Goal: Book appointment/travel/reservation

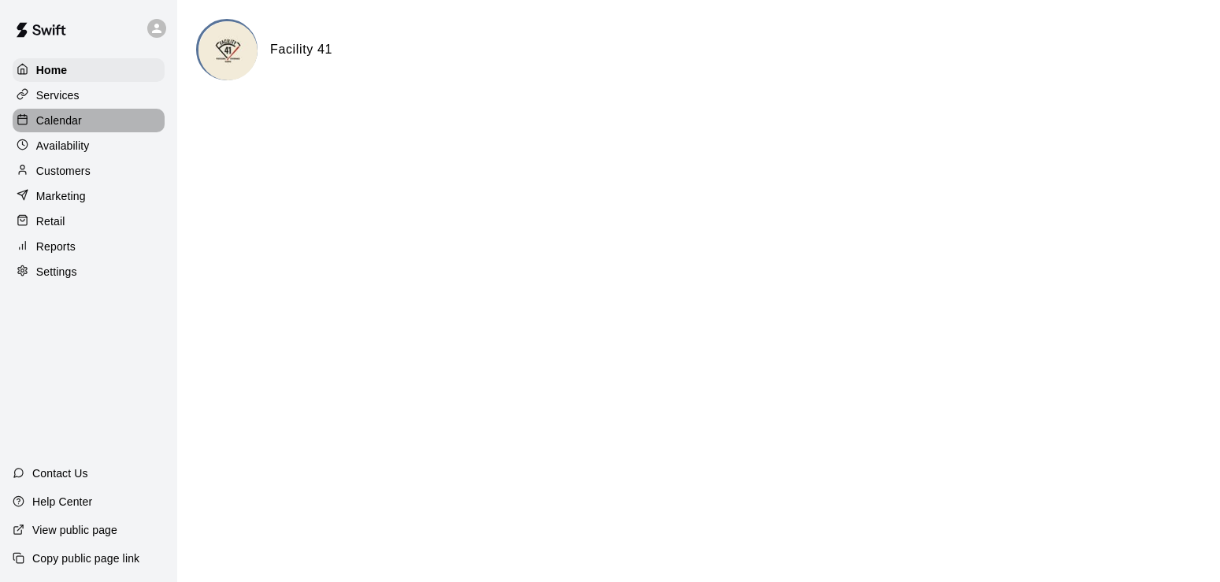
click at [67, 121] on p "Calendar" at bounding box center [59, 121] width 46 height 16
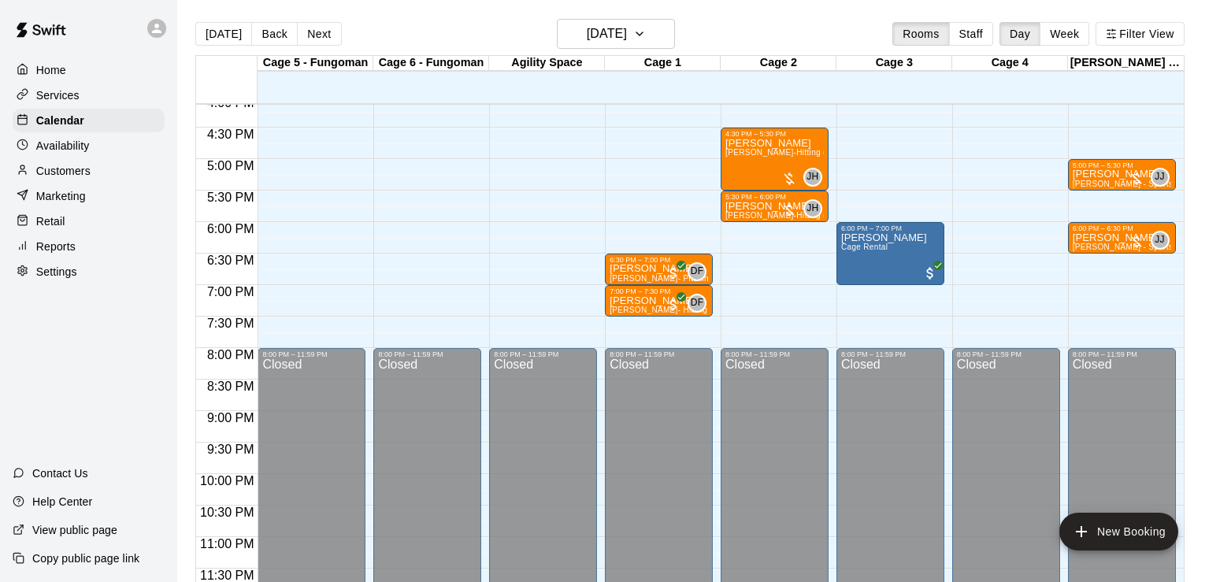
scroll to position [968, 0]
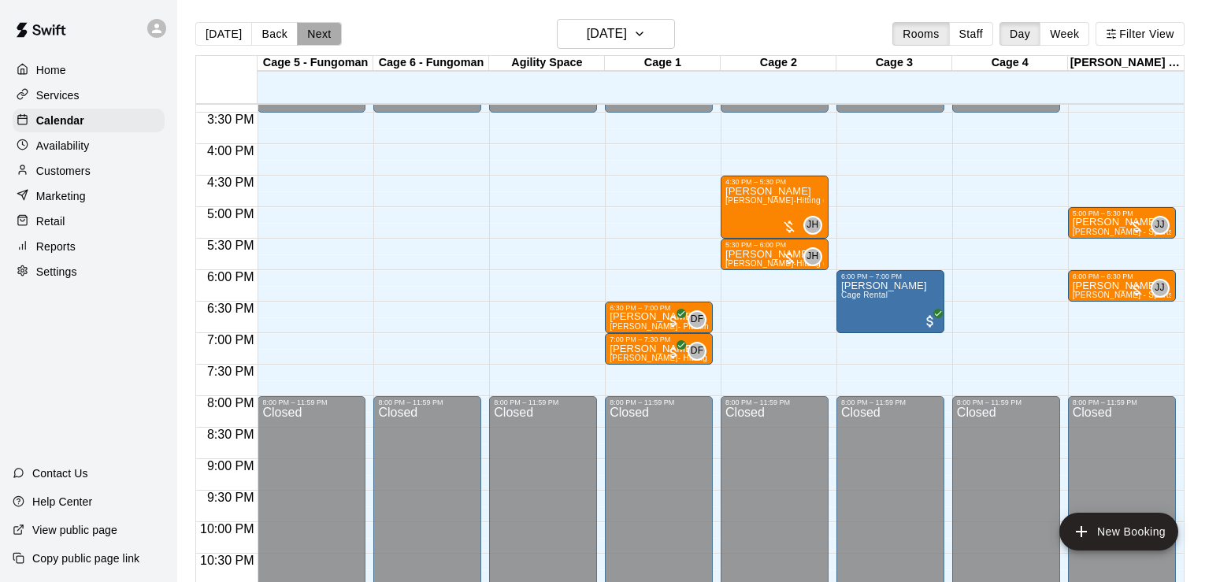
click at [327, 43] on button "Next" at bounding box center [319, 34] width 44 height 24
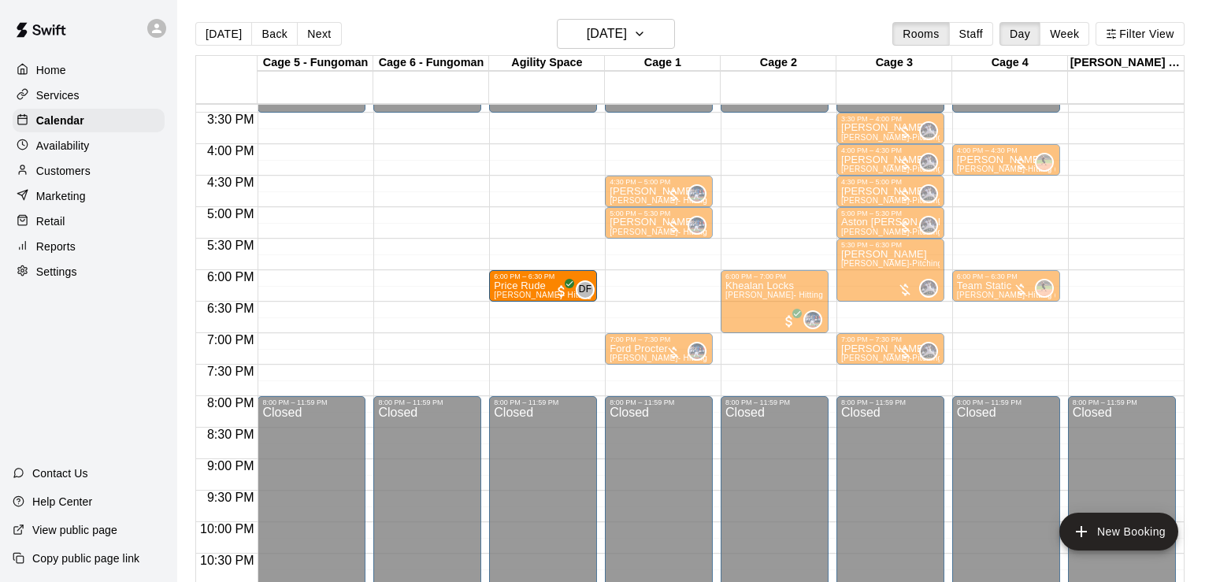
drag, startPoint x: 653, startPoint y: 294, endPoint x: 553, endPoint y: 294, distance: 100.0
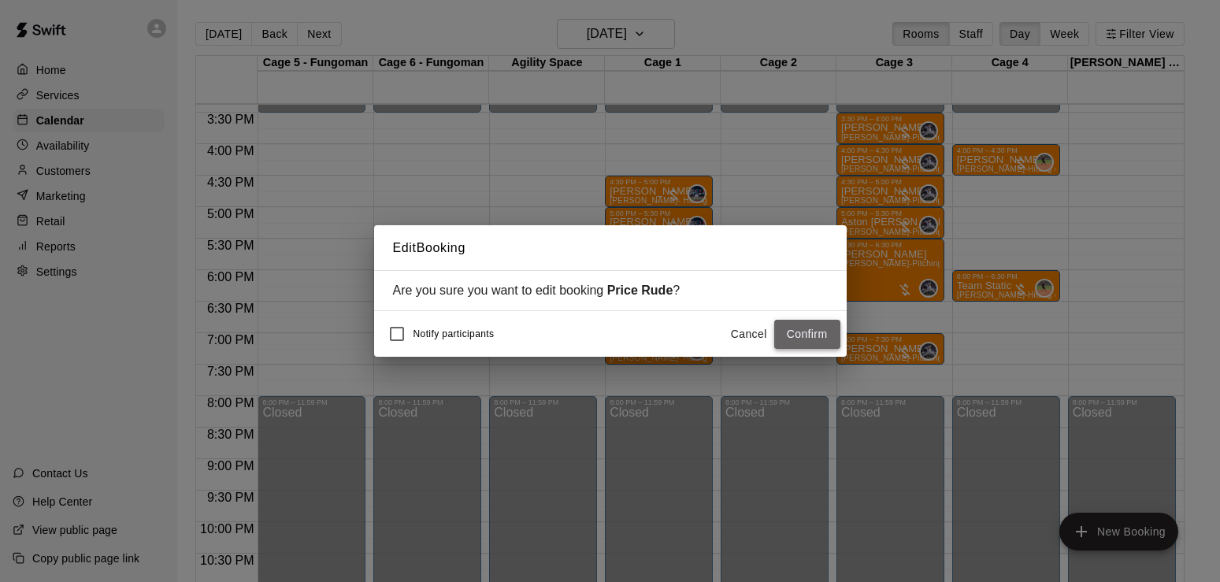
click at [802, 331] on button "Confirm" at bounding box center [807, 334] width 66 height 29
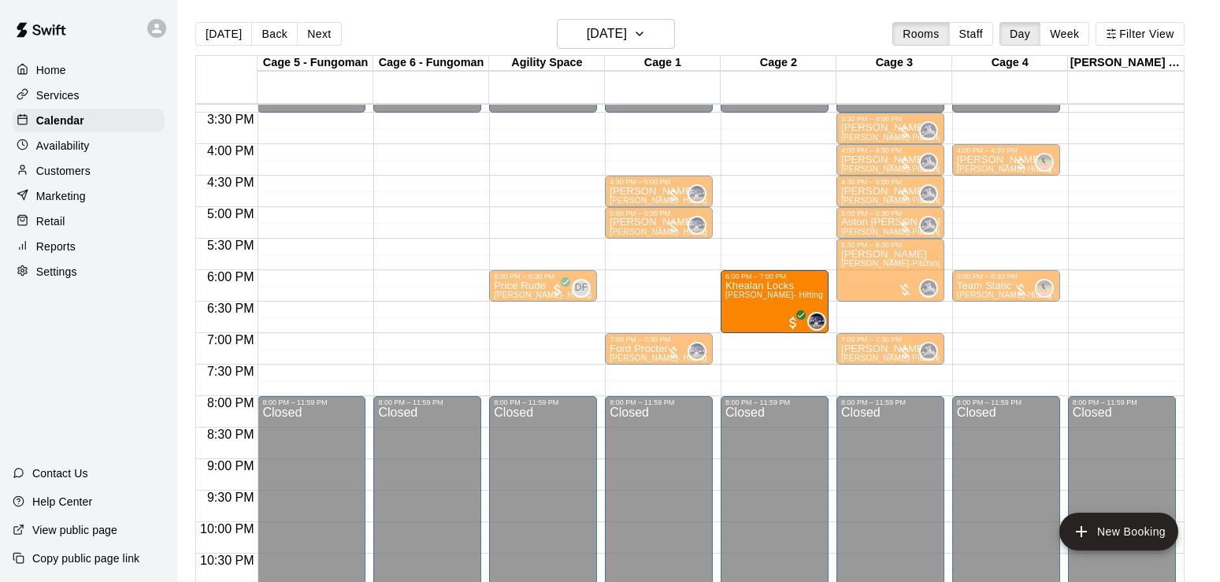
drag, startPoint x: 750, startPoint y: 304, endPoint x: 739, endPoint y: 309, distance: 12.7
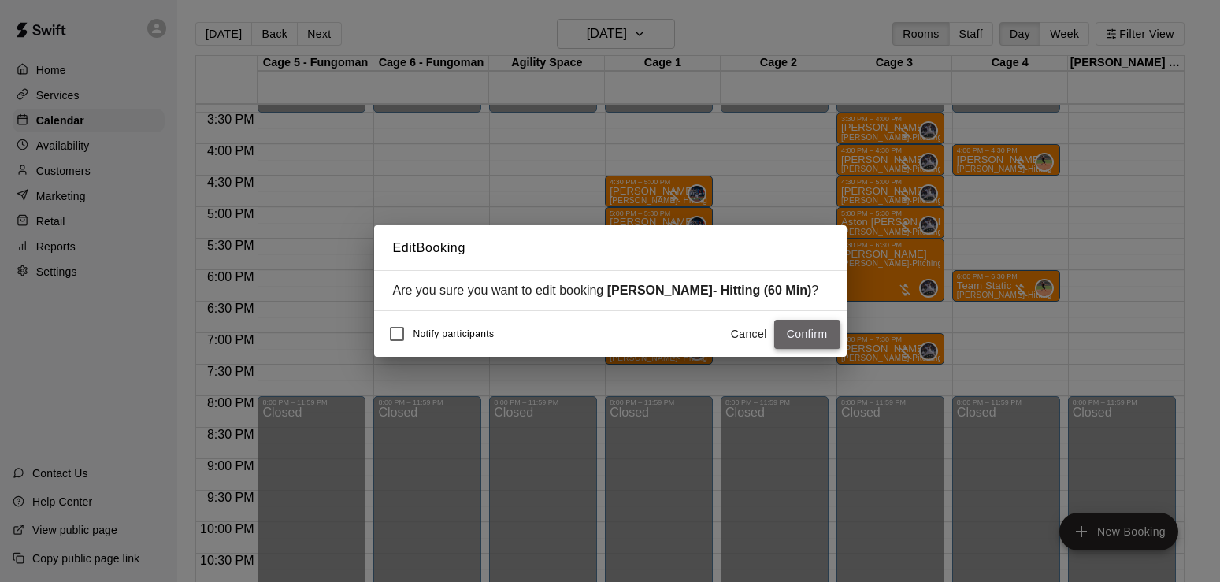
click at [794, 335] on button "Confirm" at bounding box center [807, 334] width 66 height 29
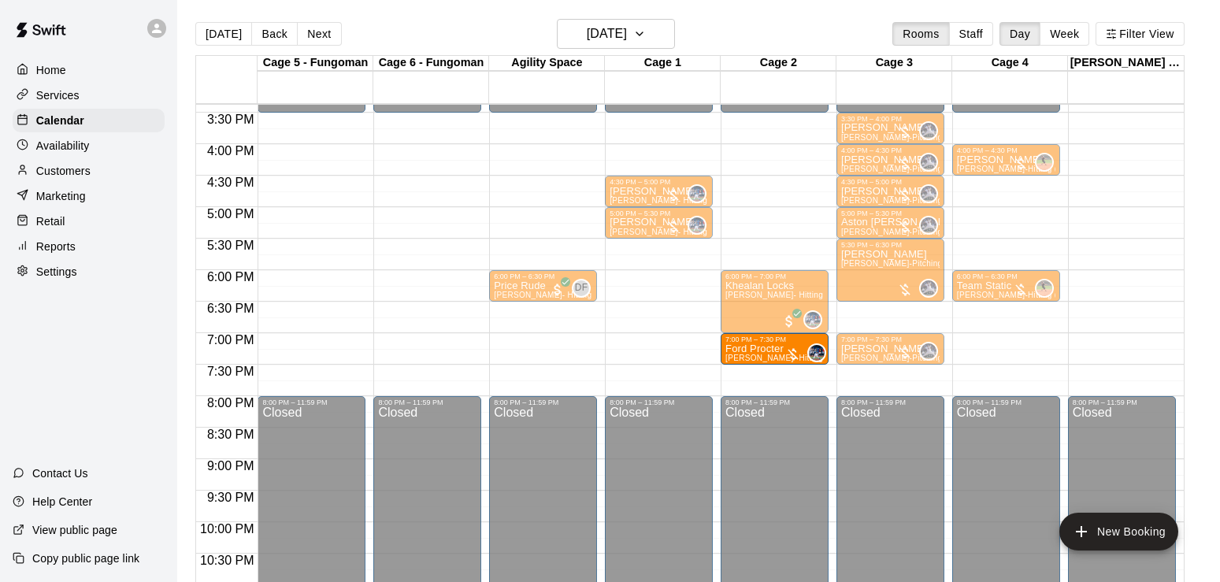
drag, startPoint x: 640, startPoint y: 353, endPoint x: 729, endPoint y: 362, distance: 89.5
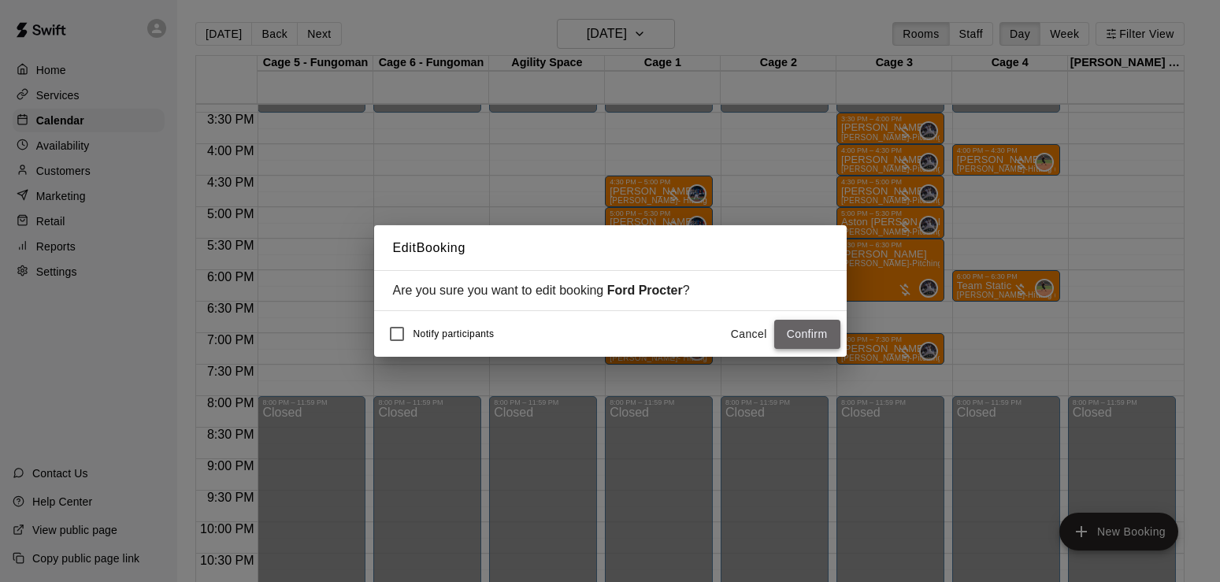
click at [818, 339] on button "Confirm" at bounding box center [807, 334] width 66 height 29
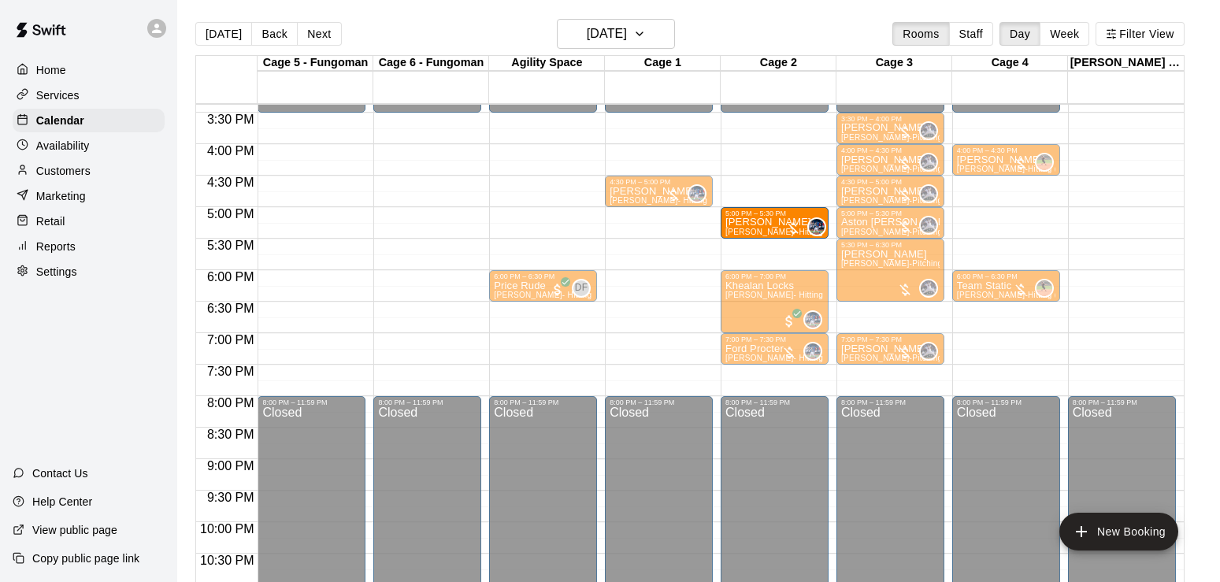
drag, startPoint x: 643, startPoint y: 231, endPoint x: 742, endPoint y: 239, distance: 99.5
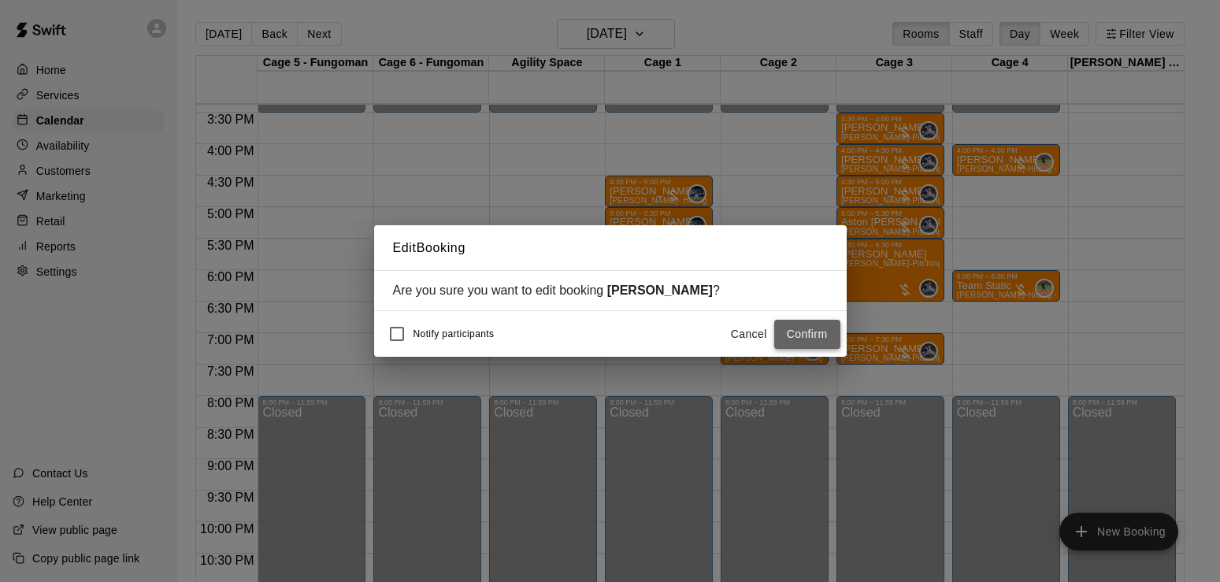
click at [812, 328] on button "Confirm" at bounding box center [807, 334] width 66 height 29
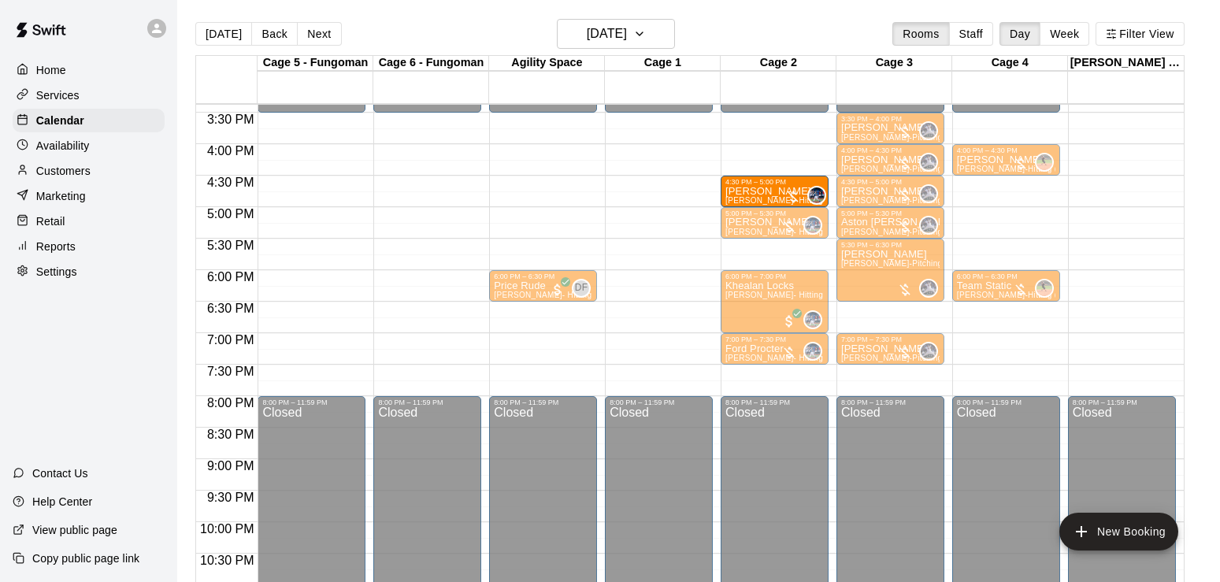
drag, startPoint x: 646, startPoint y: 189, endPoint x: 752, endPoint y: 198, distance: 106.6
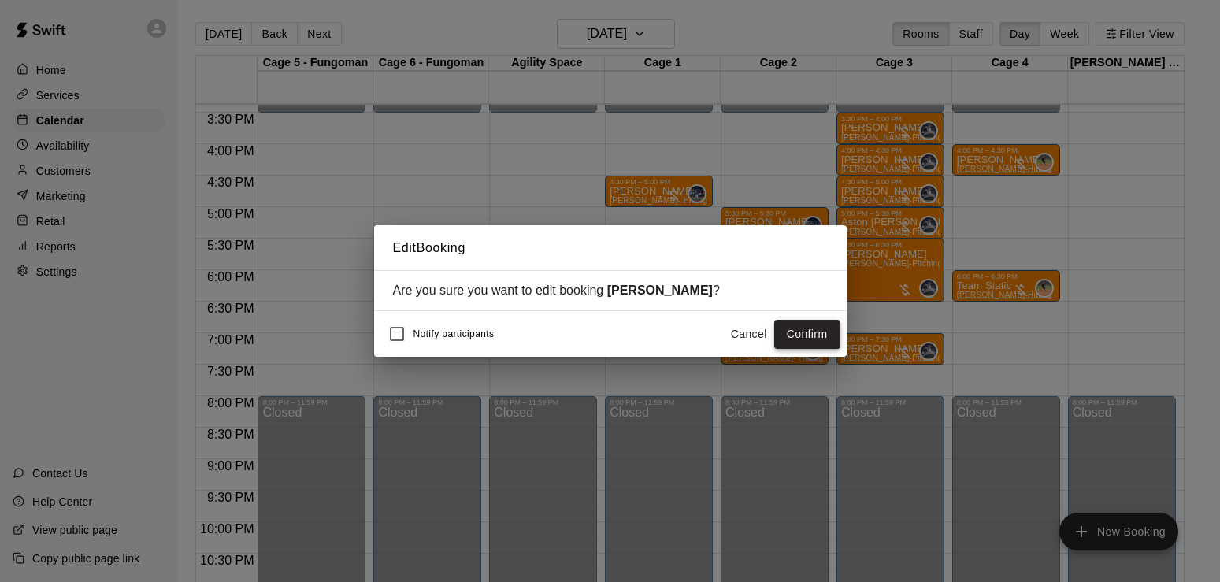
click at [791, 331] on button "Confirm" at bounding box center [807, 334] width 66 height 29
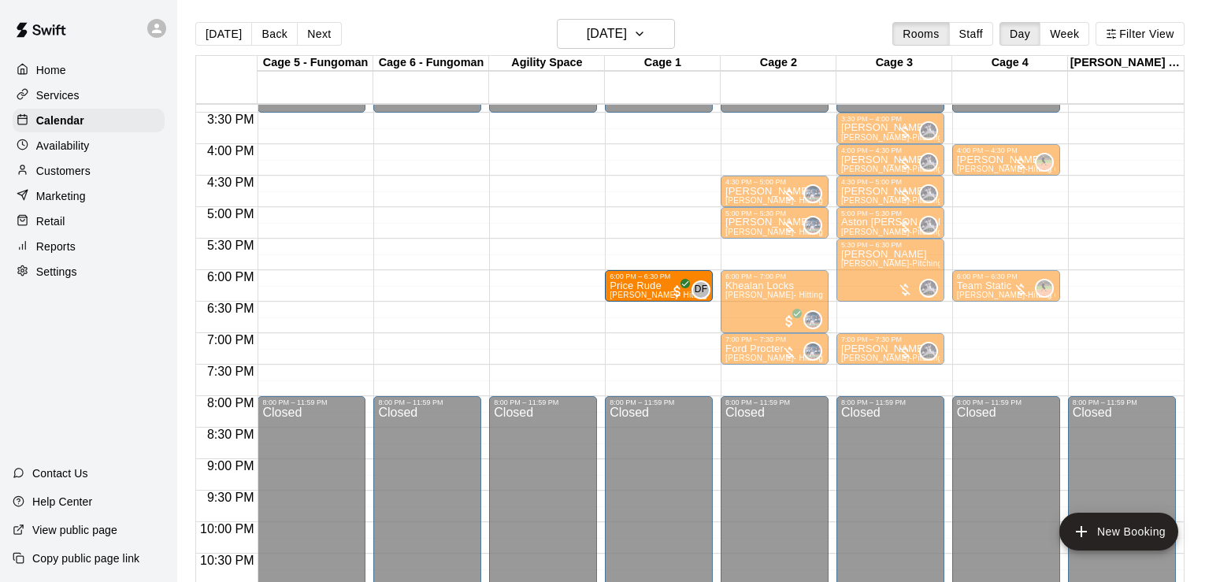
drag, startPoint x: 506, startPoint y: 281, endPoint x: 619, endPoint y: 289, distance: 112.9
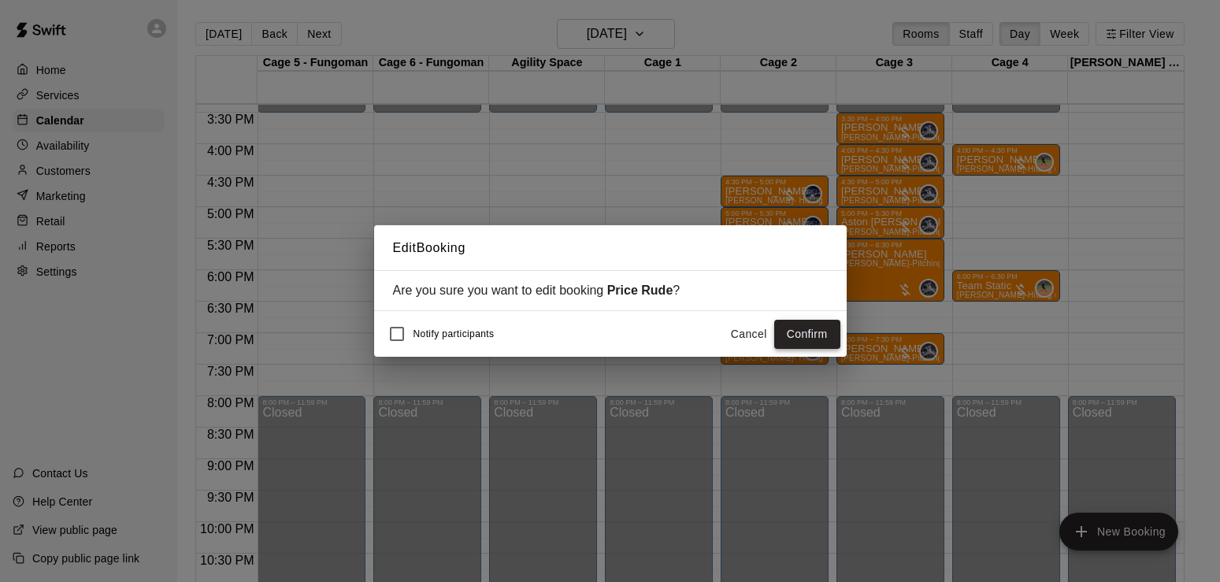
click at [811, 331] on button "Confirm" at bounding box center [807, 334] width 66 height 29
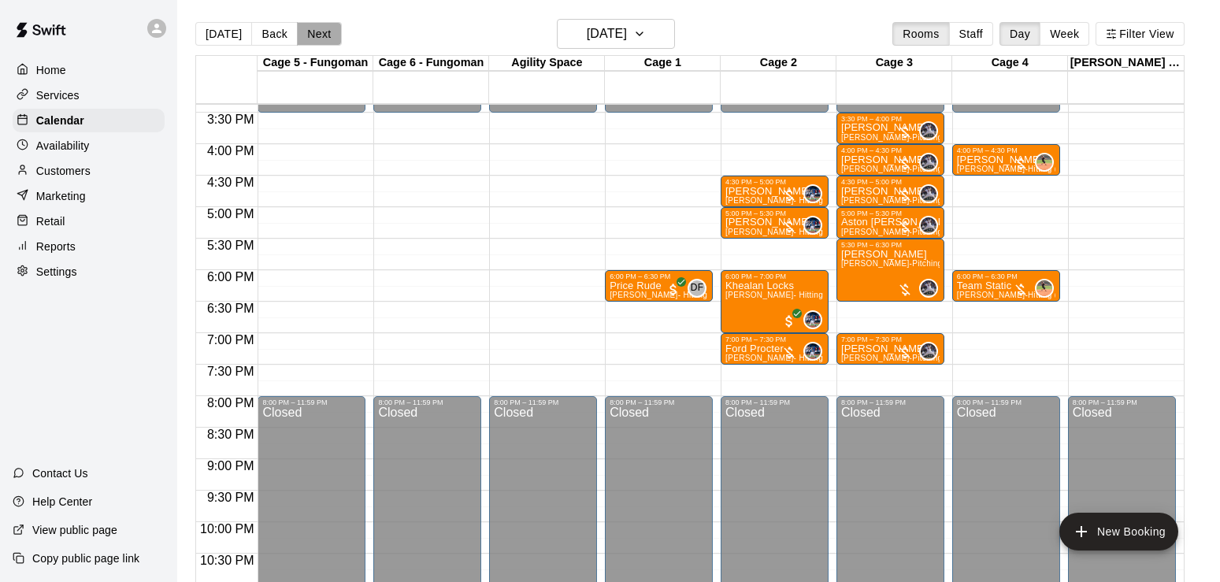
click at [311, 31] on button "Next" at bounding box center [319, 34] width 44 height 24
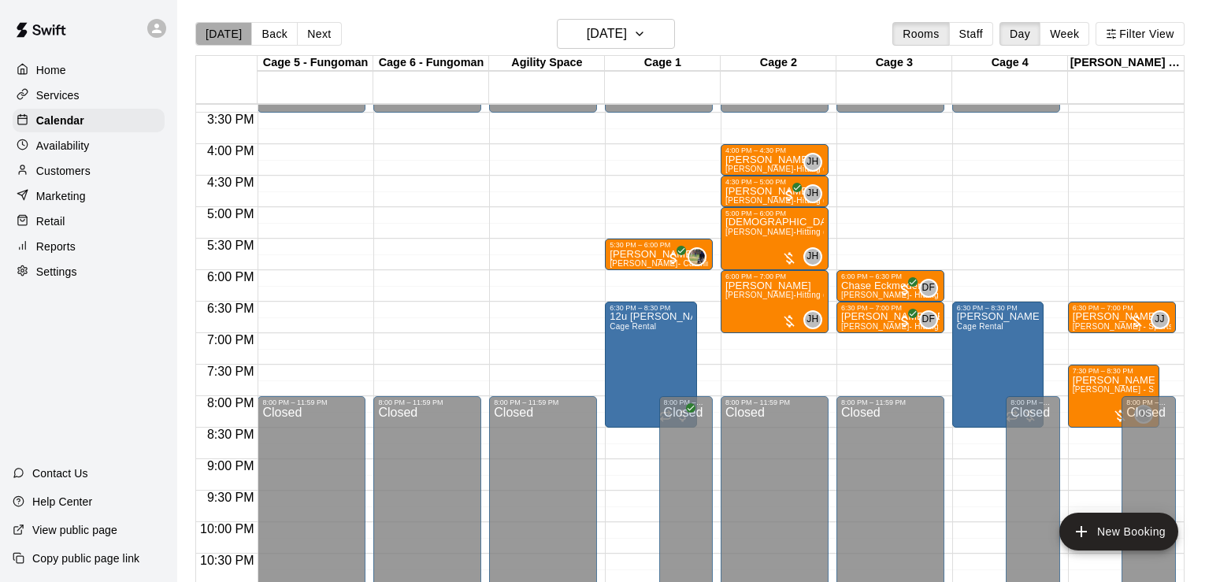
click at [224, 34] on button "[DATE]" at bounding box center [223, 34] width 57 height 24
